Goal: Task Accomplishment & Management: Manage account settings

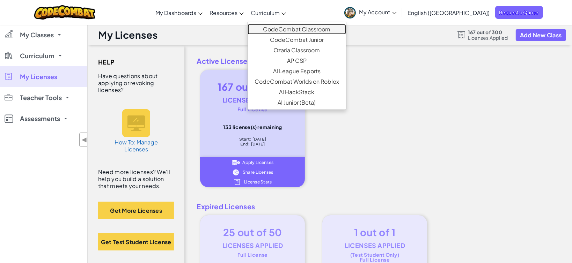
click at [312, 27] on link "CodeCombat Classroom" at bounding box center [296, 29] width 98 height 10
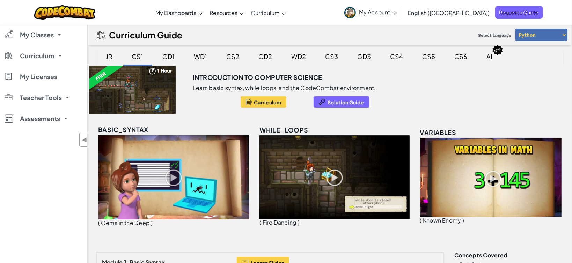
click at [240, 54] on div "CS2" at bounding box center [232, 56] width 27 height 16
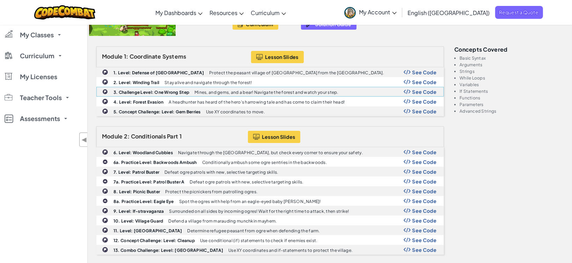
scroll to position [103, 0]
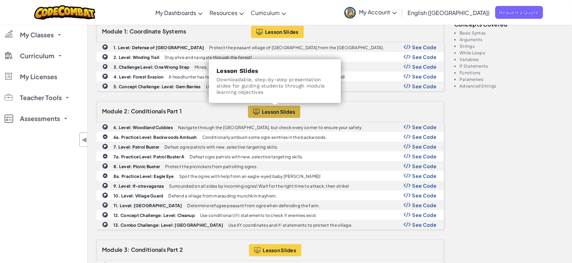
click at [277, 109] on span "Lesson Slides" at bounding box center [278, 112] width 33 height 6
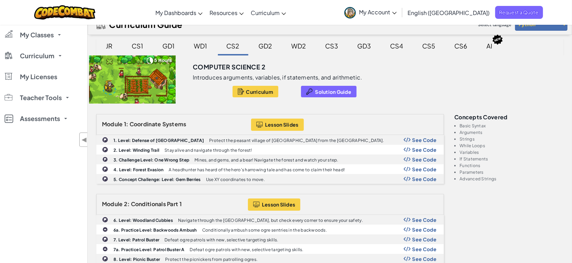
scroll to position [0, 0]
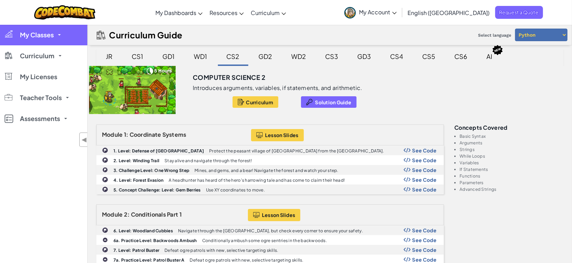
click at [40, 36] on span "My Classes" at bounding box center [37, 35] width 34 height 6
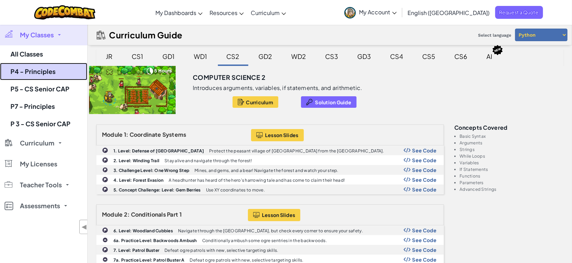
click at [34, 74] on link "P4 - Principles" at bounding box center [43, 71] width 87 height 17
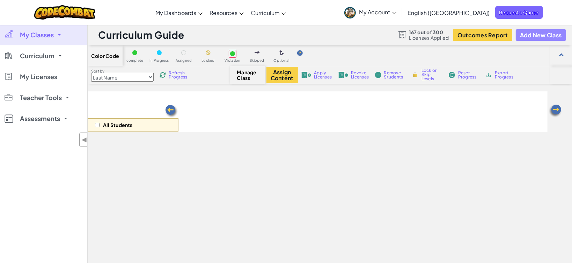
select select "5632661322961295f9428638"
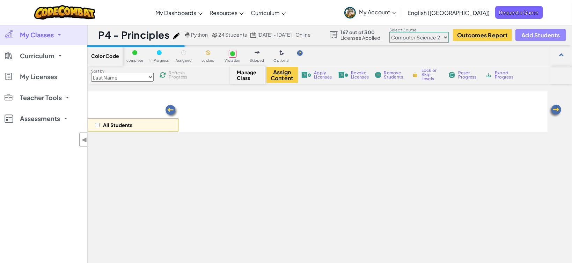
click at [559, 33] on span "Add Students" at bounding box center [540, 35] width 38 height 6
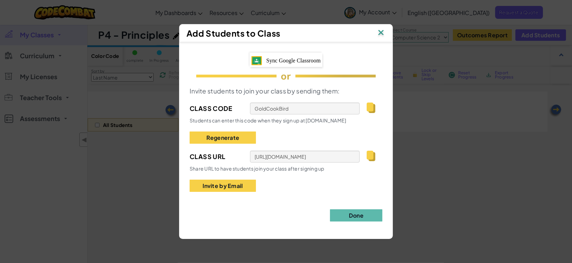
click at [372, 154] on img at bounding box center [370, 156] width 9 height 10
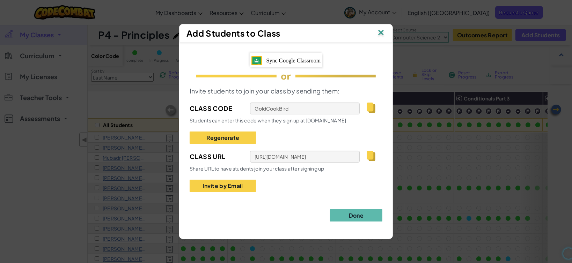
click at [383, 30] on img at bounding box center [380, 33] width 9 height 10
